Goal: Use online tool/utility: Utilize a website feature to perform a specific function

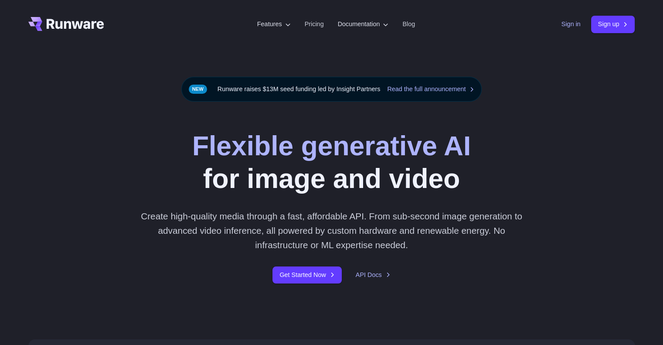
click at [561, 23] on link "Sign in" at bounding box center [570, 24] width 19 height 10
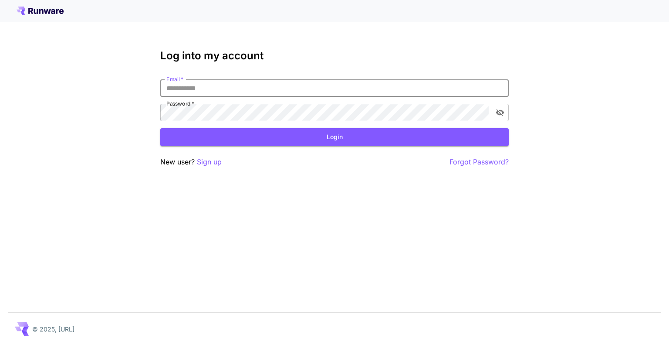
click at [282, 84] on input "Email   *" at bounding box center [334, 87] width 349 height 17
type input "**********"
click at [308, 139] on button "Login" at bounding box center [334, 137] width 349 height 18
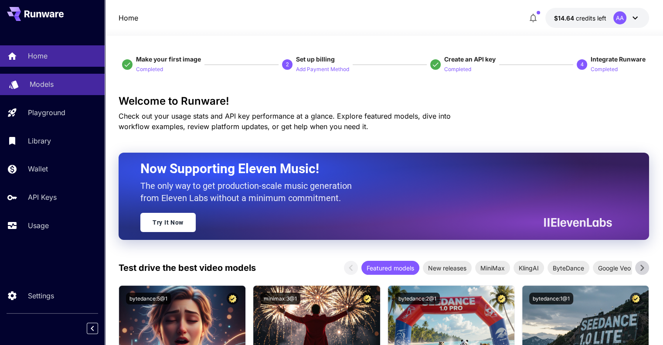
click at [59, 92] on link "Models" at bounding box center [52, 84] width 105 height 21
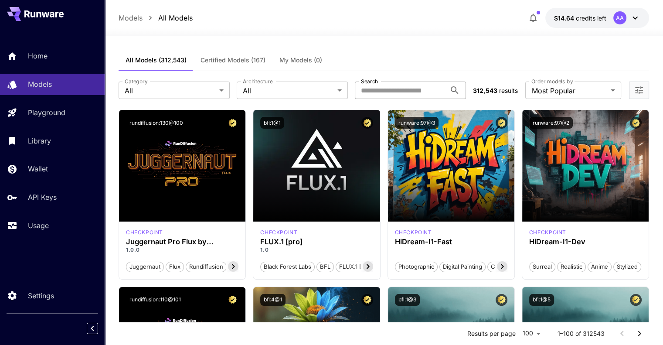
click at [399, 90] on input "Search" at bounding box center [400, 89] width 91 height 17
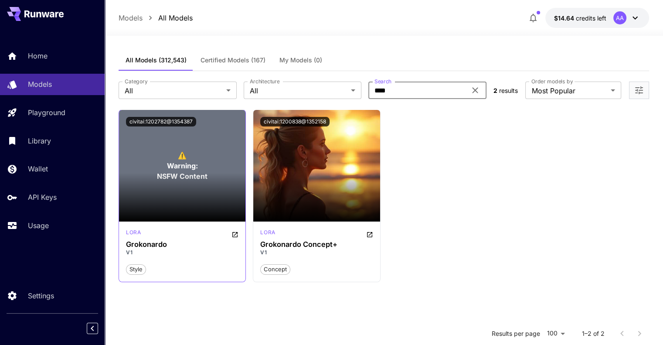
type input "****"
click at [219, 181] on section at bounding box center [182, 197] width 126 height 49
click at [211, 169] on div "⚠️ Warning: NSFW Content" at bounding box center [182, 166] width 126 height 112
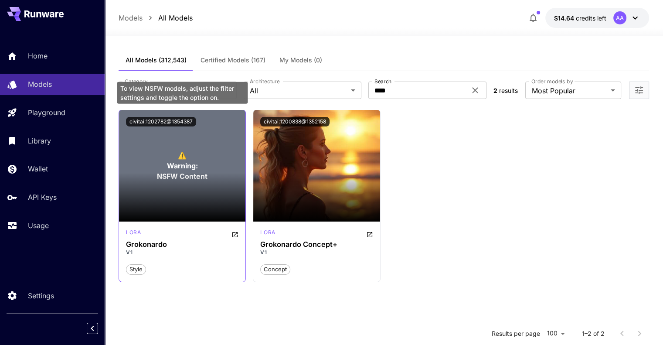
click at [211, 169] on div "⚠️ Warning: NSFW Content" at bounding box center [182, 166] width 126 height 112
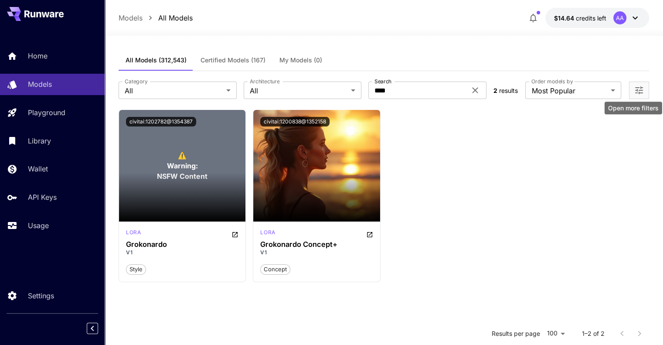
click at [636, 94] on icon "Open more filters" at bounding box center [639, 90] width 10 height 10
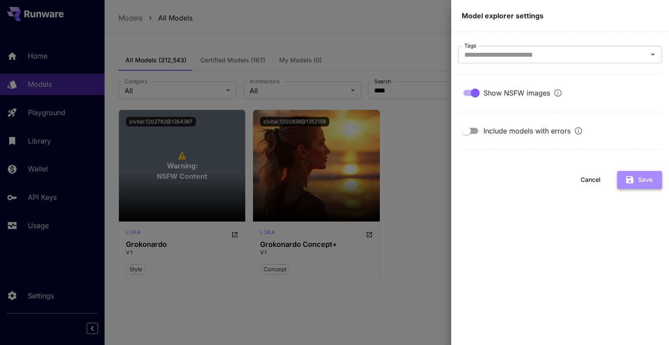
click at [646, 177] on button "Save" at bounding box center [639, 180] width 45 height 18
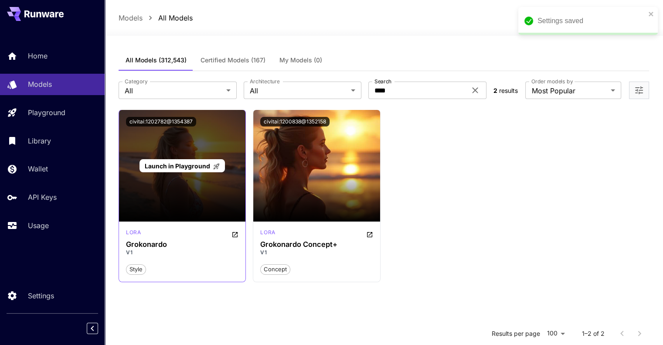
click at [186, 168] on span "Launch in Playground" at bounding box center [177, 165] width 65 height 7
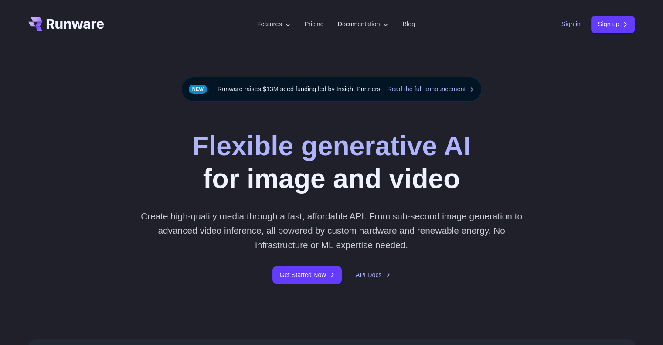
click at [565, 22] on link "Sign in" at bounding box center [570, 24] width 19 height 10
